Goal: Navigation & Orientation: Find specific page/section

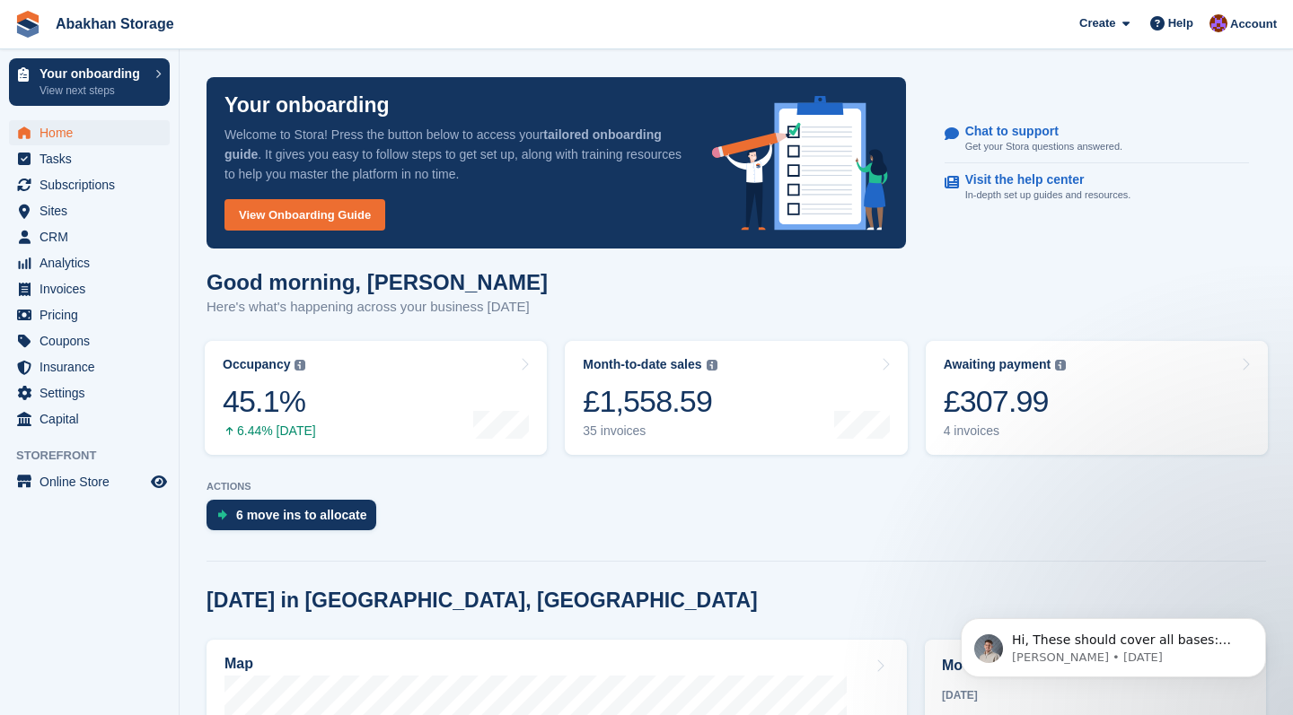
click at [105, 138] on span "Home" at bounding box center [93, 132] width 108 height 25
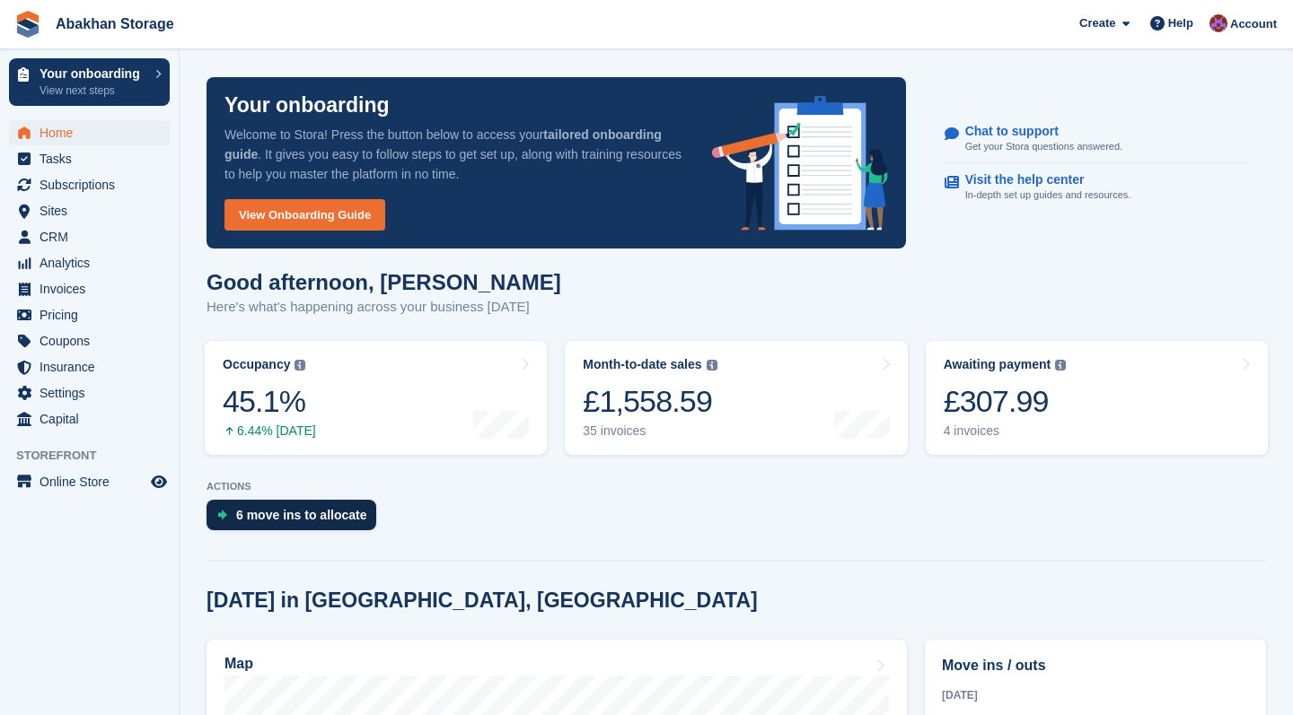
click at [311, 519] on div "6 move ins to allocate" at bounding box center [301, 515] width 131 height 14
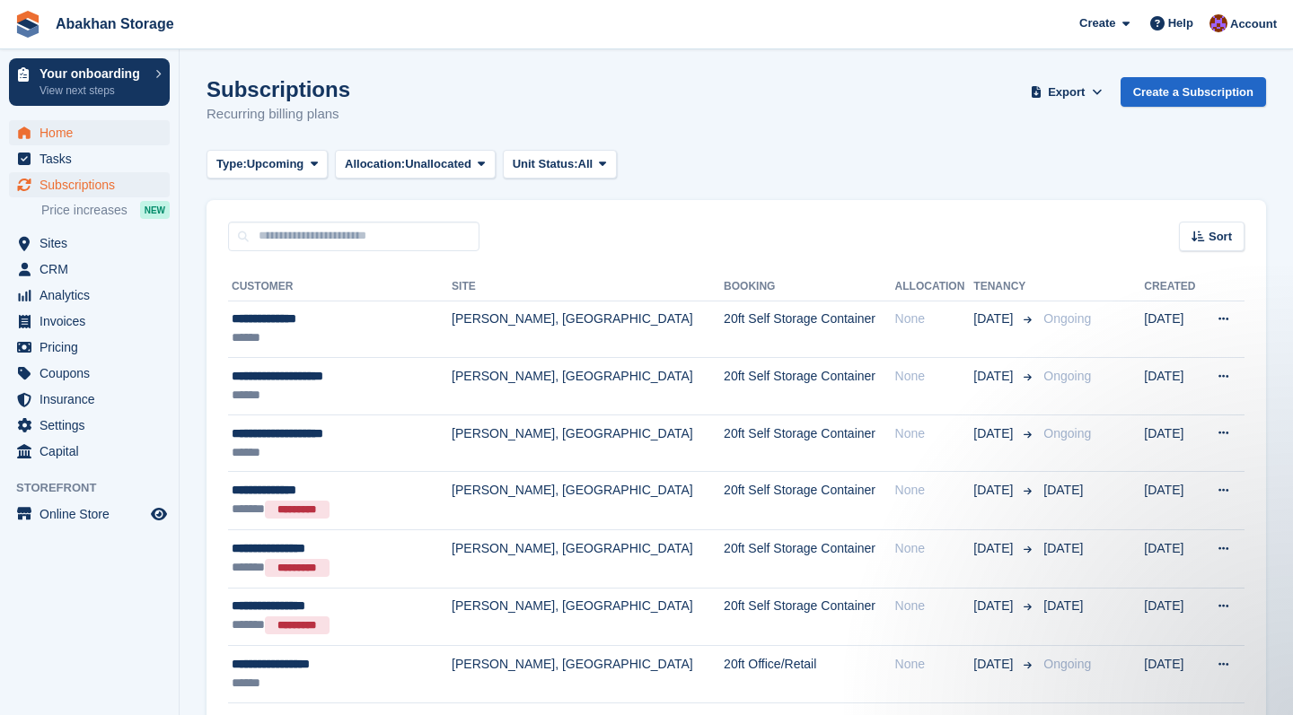
click at [85, 128] on span "Home" at bounding box center [93, 132] width 108 height 25
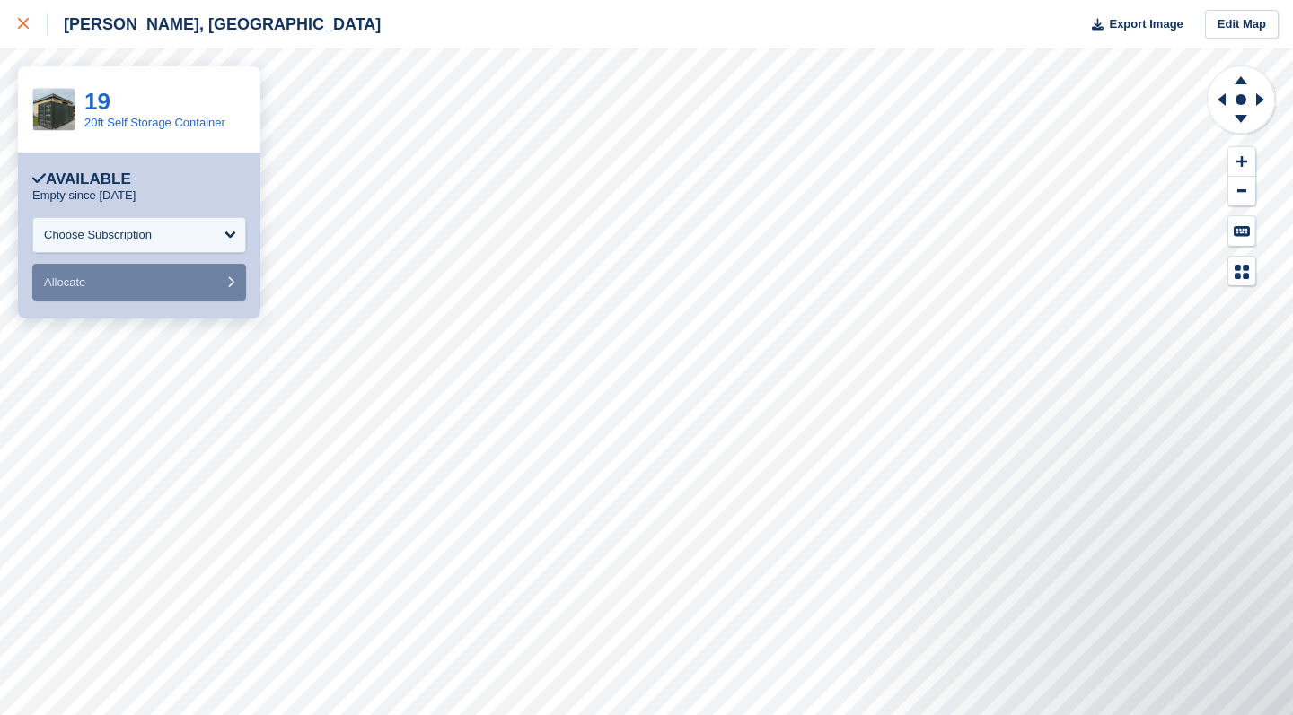
click at [17, 22] on link at bounding box center [24, 24] width 48 height 48
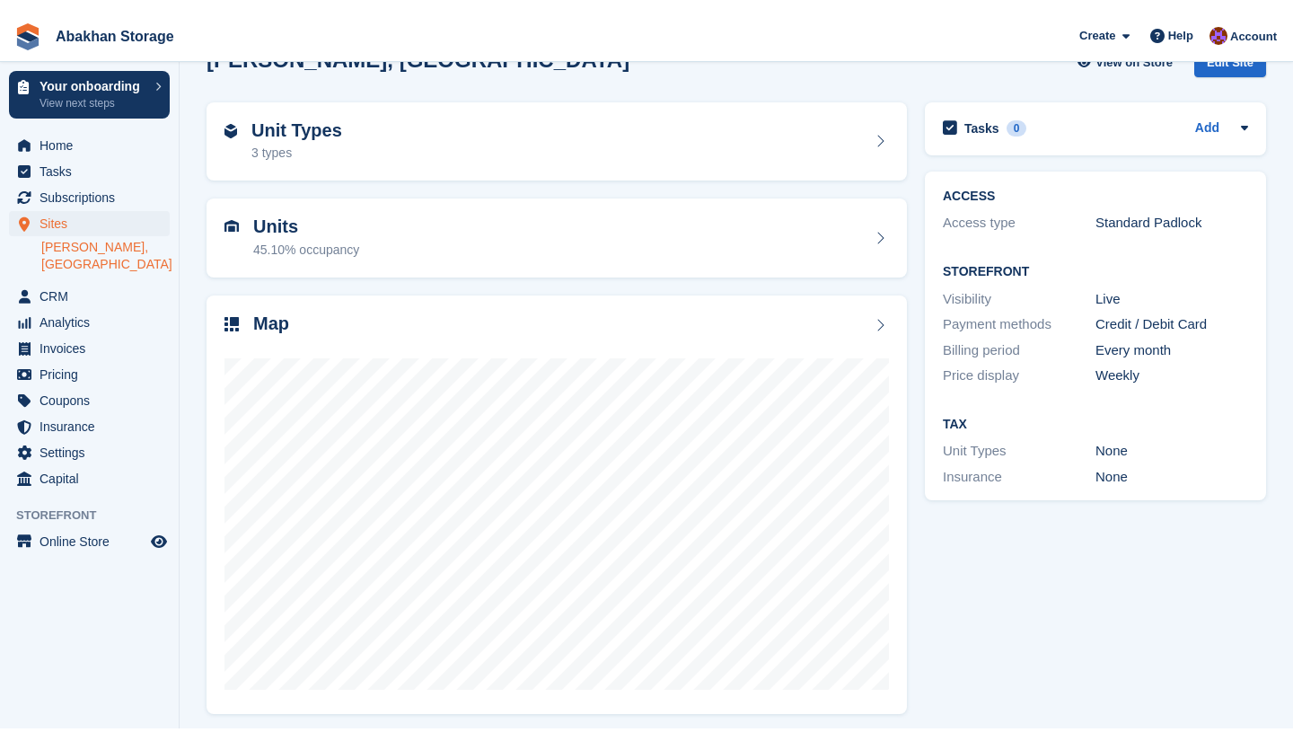
scroll to position [24, 0]
